Goal: Use online tool/utility: Utilize a website feature to perform a specific function

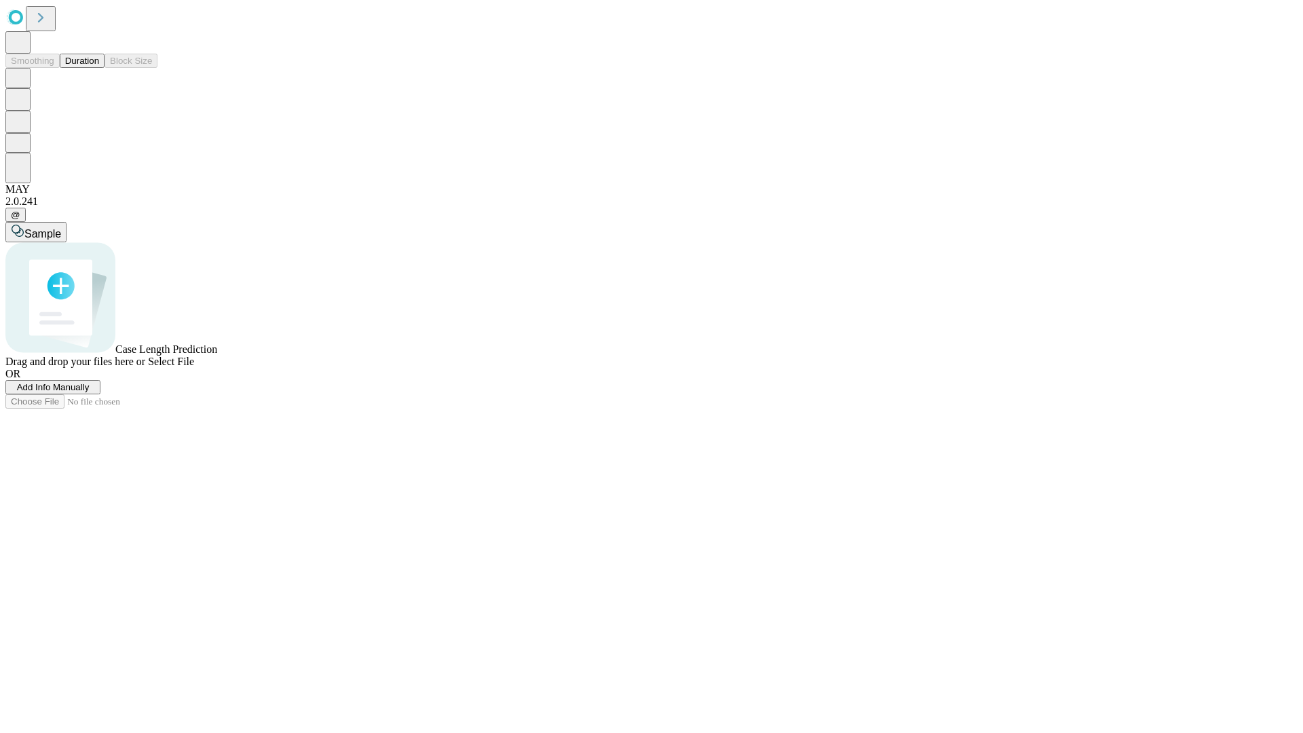
click at [194, 367] on span "Select File" at bounding box center [171, 361] width 46 height 12
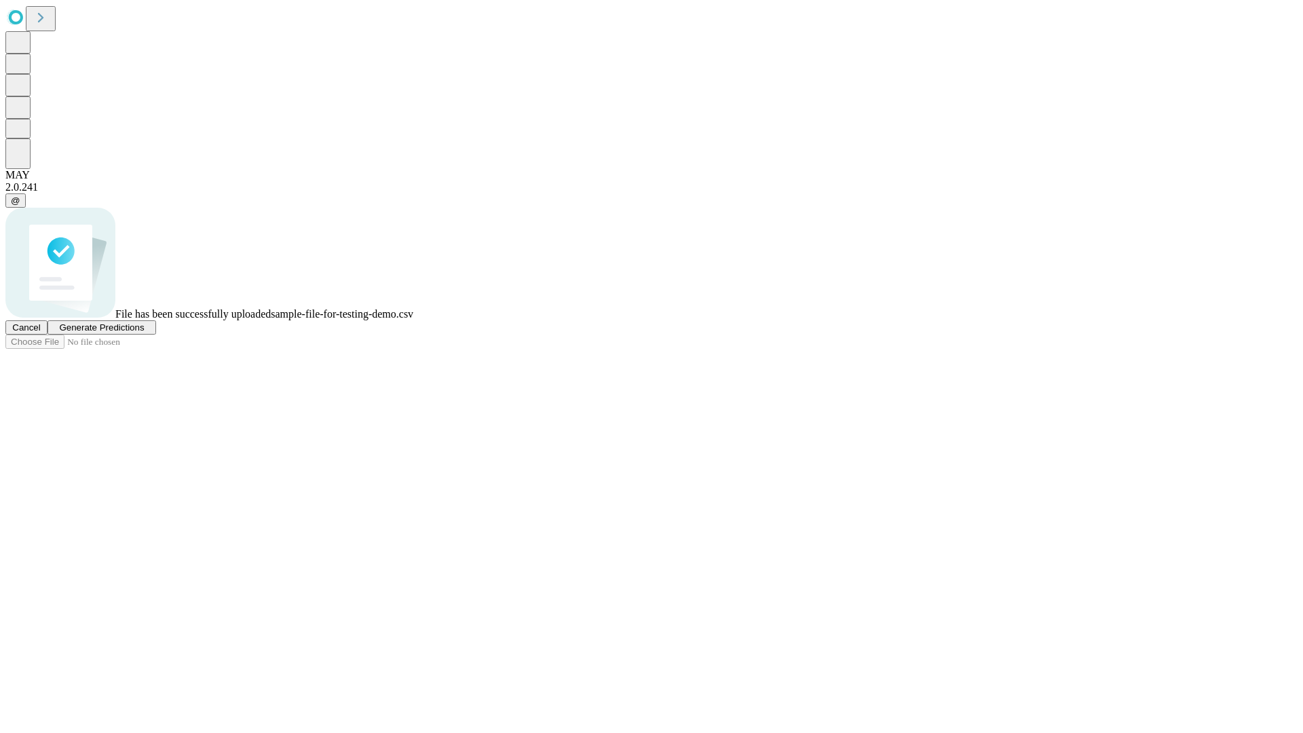
click at [144, 332] on span "Generate Predictions" at bounding box center [101, 327] width 85 height 10
